Goal: Find specific page/section: Find specific page/section

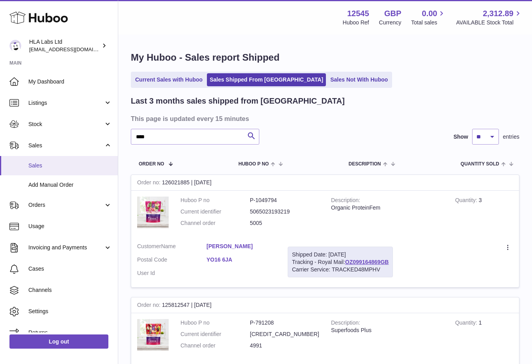
click at [49, 172] on link "Sales" at bounding box center [59, 165] width 118 height 19
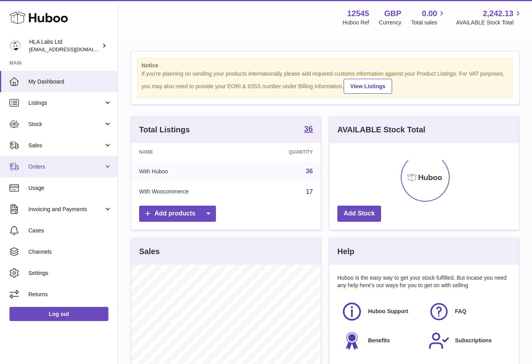
scroll to position [123, 189]
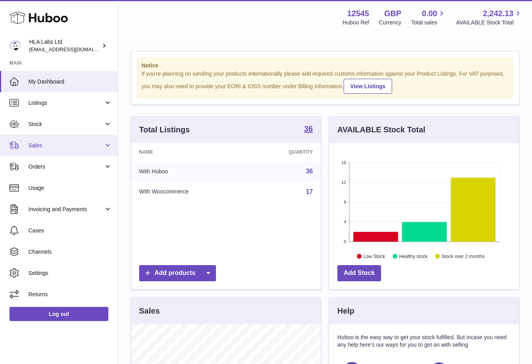
click at [50, 146] on span "Sales" at bounding box center [65, 145] width 75 height 7
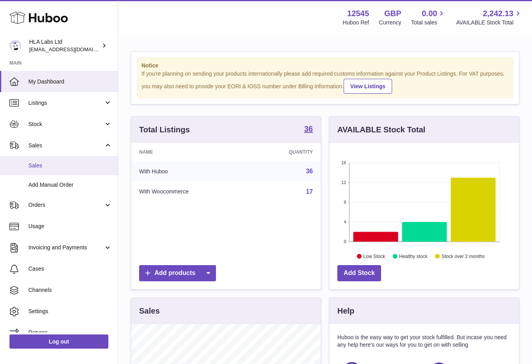
click at [41, 169] on span "Sales" at bounding box center [70, 165] width 84 height 7
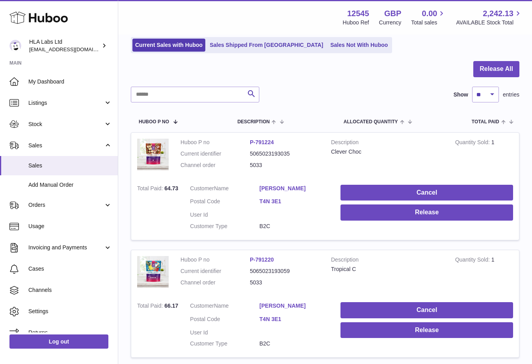
scroll to position [39, 0]
